Goal: Task Accomplishment & Management: Use online tool/utility

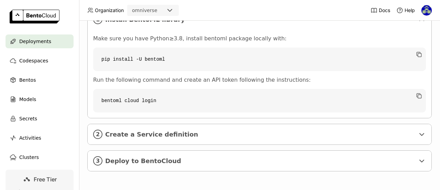
scroll to position [141, 0]
click at [28, 101] on span "Models" at bounding box center [27, 99] width 17 height 8
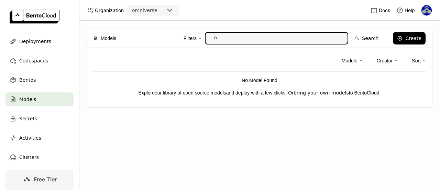
click at [187, 92] on link "our library of open source models" at bounding box center [191, 93] width 72 height 6
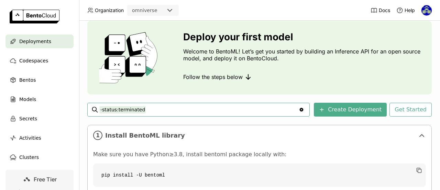
scroll to position [3, 0]
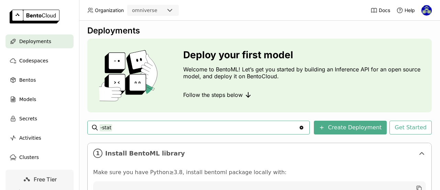
type input "-"
click at [347, 114] on div "Deployments Deploy your first model Welcome to BentoML! Let’s get you started b…" at bounding box center [259, 169] width 345 height 289
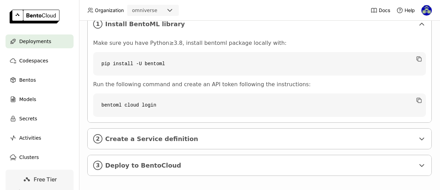
scroll to position [141, 0]
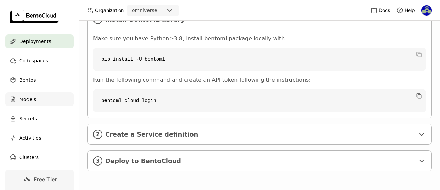
click at [26, 99] on span "Models" at bounding box center [27, 99] width 17 height 8
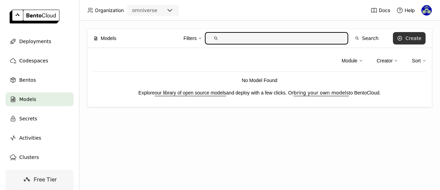
click at [407, 42] on button "Create" at bounding box center [409, 38] width 33 height 12
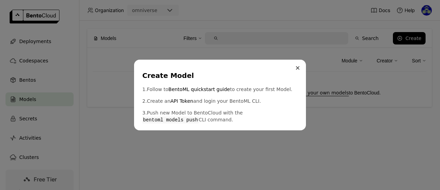
click at [298, 66] on icon "Close" at bounding box center [297, 67] width 3 height 3
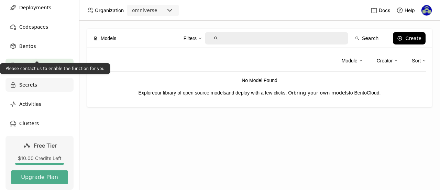
scroll to position [65, 0]
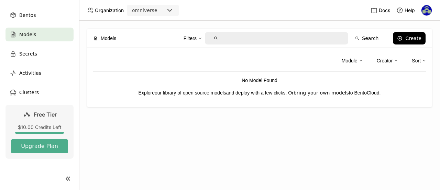
click at [336, 94] on link "bring your own models" at bounding box center [321, 93] width 55 height 6
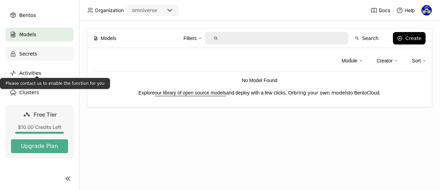
scroll to position [0, 0]
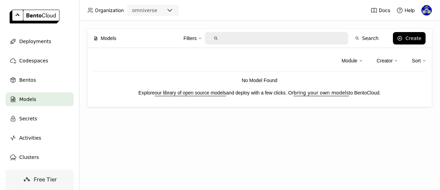
click at [25, 101] on span "Models" at bounding box center [27, 99] width 17 height 8
click at [184, 94] on link "our library of open source models" at bounding box center [191, 93] width 72 height 6
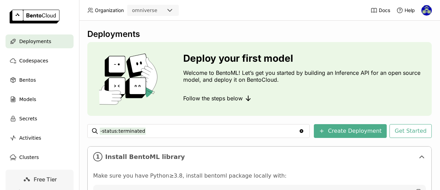
click at [304, 130] on icon "Clear value" at bounding box center [302, 131] width 4 height 4
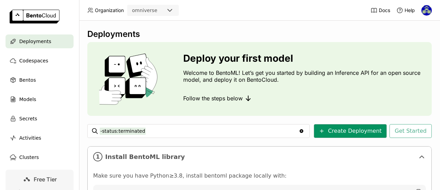
click at [377, 133] on button "Create Deployment" at bounding box center [350, 131] width 73 height 14
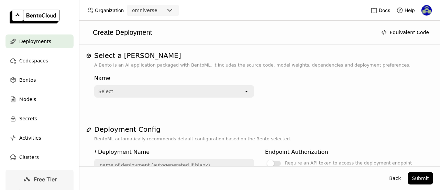
click at [245, 91] on icon at bounding box center [246, 91] width 2 height 1
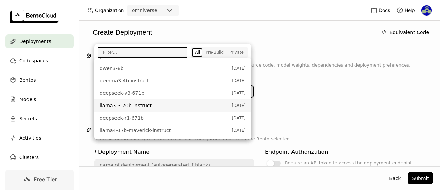
scroll to position [275, 0]
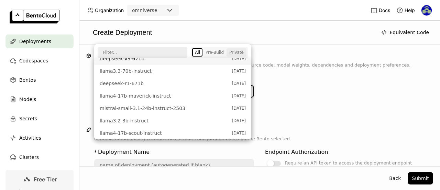
click at [236, 53] on div "Private" at bounding box center [236, 53] width 14 height 6
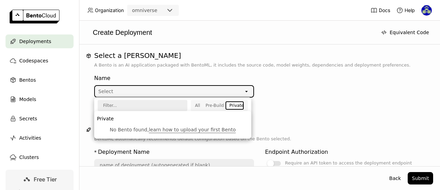
scroll to position [0, 0]
click at [219, 104] on div "Pre-Build" at bounding box center [215, 106] width 18 height 6
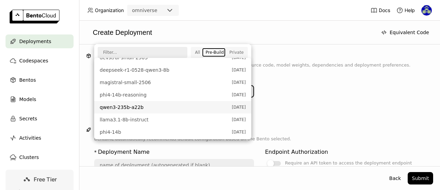
scroll to position [108, 0]
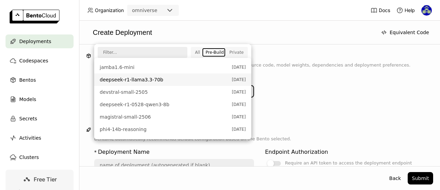
click at [144, 80] on span "deepseek-r1-llama3.3-70b" at bounding box center [164, 79] width 129 height 7
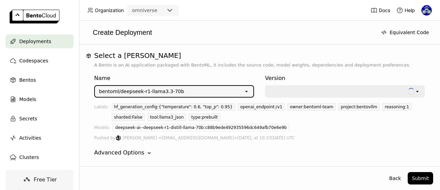
click at [336, 95] on div at bounding box center [337, 91] width 142 height 11
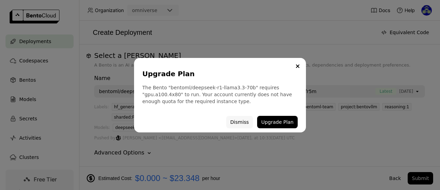
click at [240, 121] on button "Dismiss" at bounding box center [239, 122] width 27 height 12
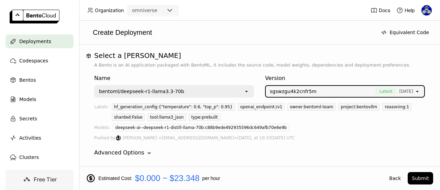
click at [131, 91] on div "bentoml/deepseek-r1-llama3.3-70b" at bounding box center [141, 91] width 85 height 7
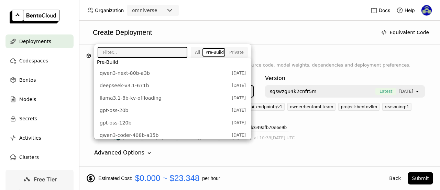
scroll to position [0, 0]
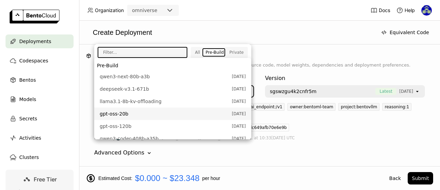
click at [152, 113] on span "gpt-oss-20b" at bounding box center [164, 113] width 129 height 7
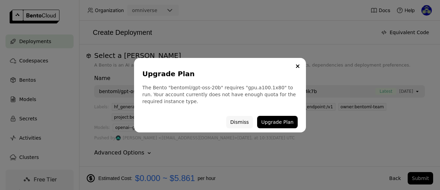
click at [243, 121] on button "Dismiss" at bounding box center [239, 122] width 27 height 12
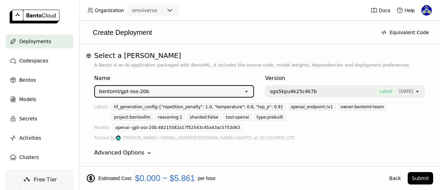
click at [160, 92] on div "bentoml/gpt-oss-20b" at bounding box center [169, 91] width 149 height 11
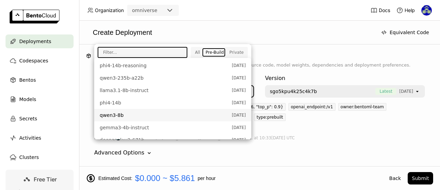
scroll to position [206, 0]
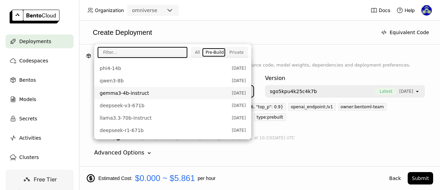
click at [165, 93] on span "gemma3-4b-instruct" at bounding box center [164, 92] width 129 height 7
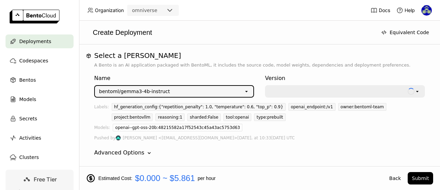
type input "gemma-3-4-b-instruct-tscg"
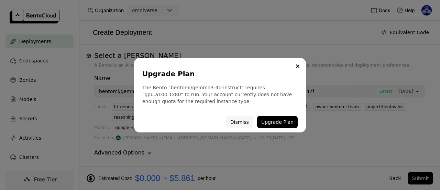
click at [243, 120] on button "Dismiss" at bounding box center [239, 122] width 27 height 12
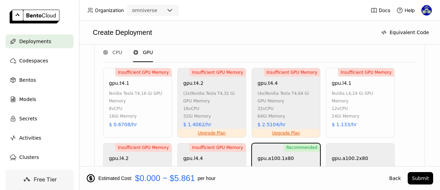
scroll to position [447, 0]
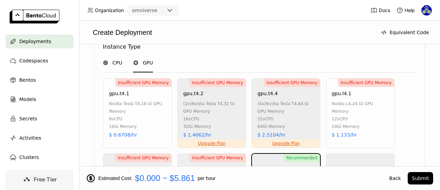
click at [120, 59] on span "CPU" at bounding box center [117, 62] width 10 height 7
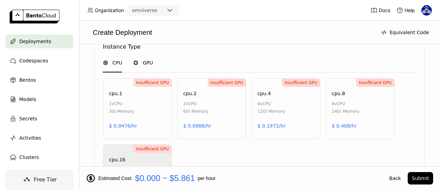
click at [147, 65] on span "GPU" at bounding box center [148, 62] width 10 height 7
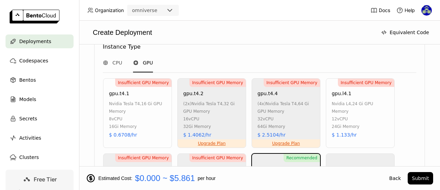
click at [133, 106] on div "nvidia tesla t4 , 16 Gi GPU Memory" at bounding box center [138, 107] width 59 height 15
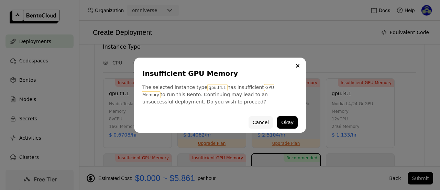
click at [263, 121] on button "Cancel" at bounding box center [261, 122] width 24 height 12
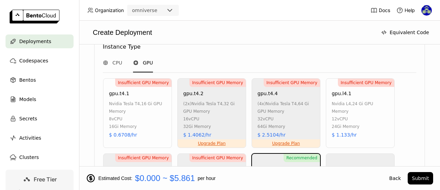
click at [363, 123] on div "nvidia l4 , 24 Gi GPU Memory 12 vCPU 24Gi Memory" at bounding box center [361, 115] width 59 height 30
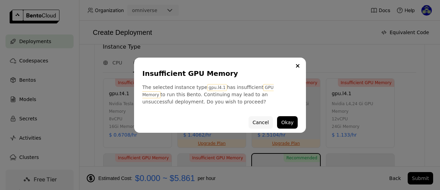
click at [263, 119] on button "Cancel" at bounding box center [261, 122] width 24 height 12
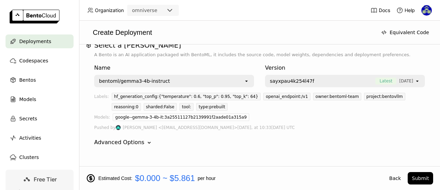
scroll to position [0, 0]
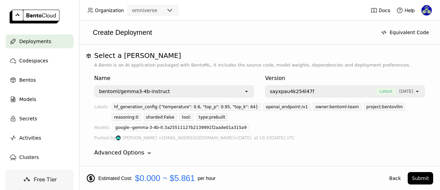
click at [247, 88] on div "open" at bounding box center [249, 91] width 10 height 11
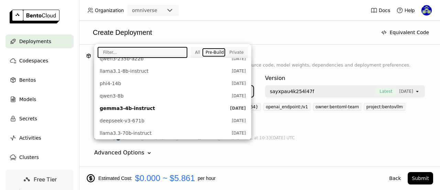
scroll to position [206, 0]
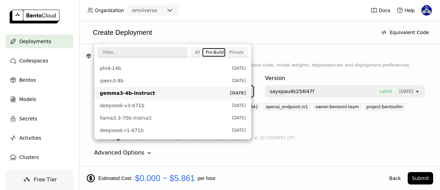
click at [143, 93] on span "gemma3-4b-instruct" at bounding box center [163, 92] width 127 height 7
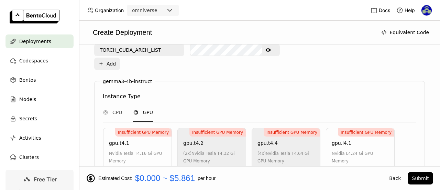
scroll to position [413, 0]
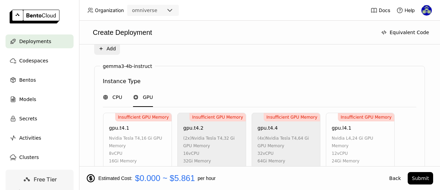
click at [116, 98] on span "CPU" at bounding box center [117, 97] width 10 height 7
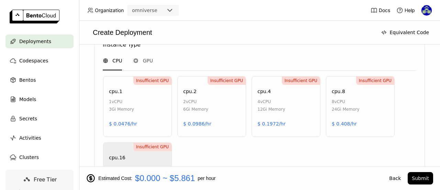
scroll to position [447, 0]
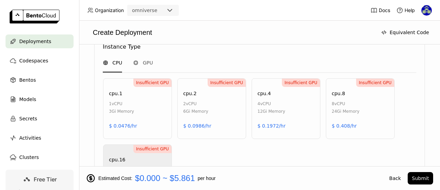
click at [161, 117] on div "Insufficient GPU cpu.1 1 vCPU 3Gi Memory $ 0.0476/hr" at bounding box center [137, 108] width 69 height 61
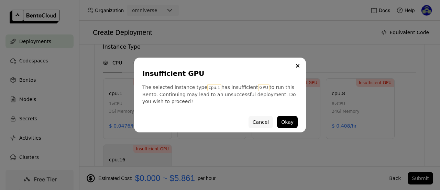
click at [261, 122] on button "Cancel" at bounding box center [261, 122] width 24 height 12
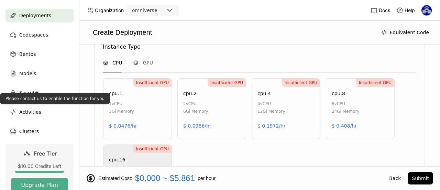
scroll to position [34, 0]
